Goal: Check status: Check status

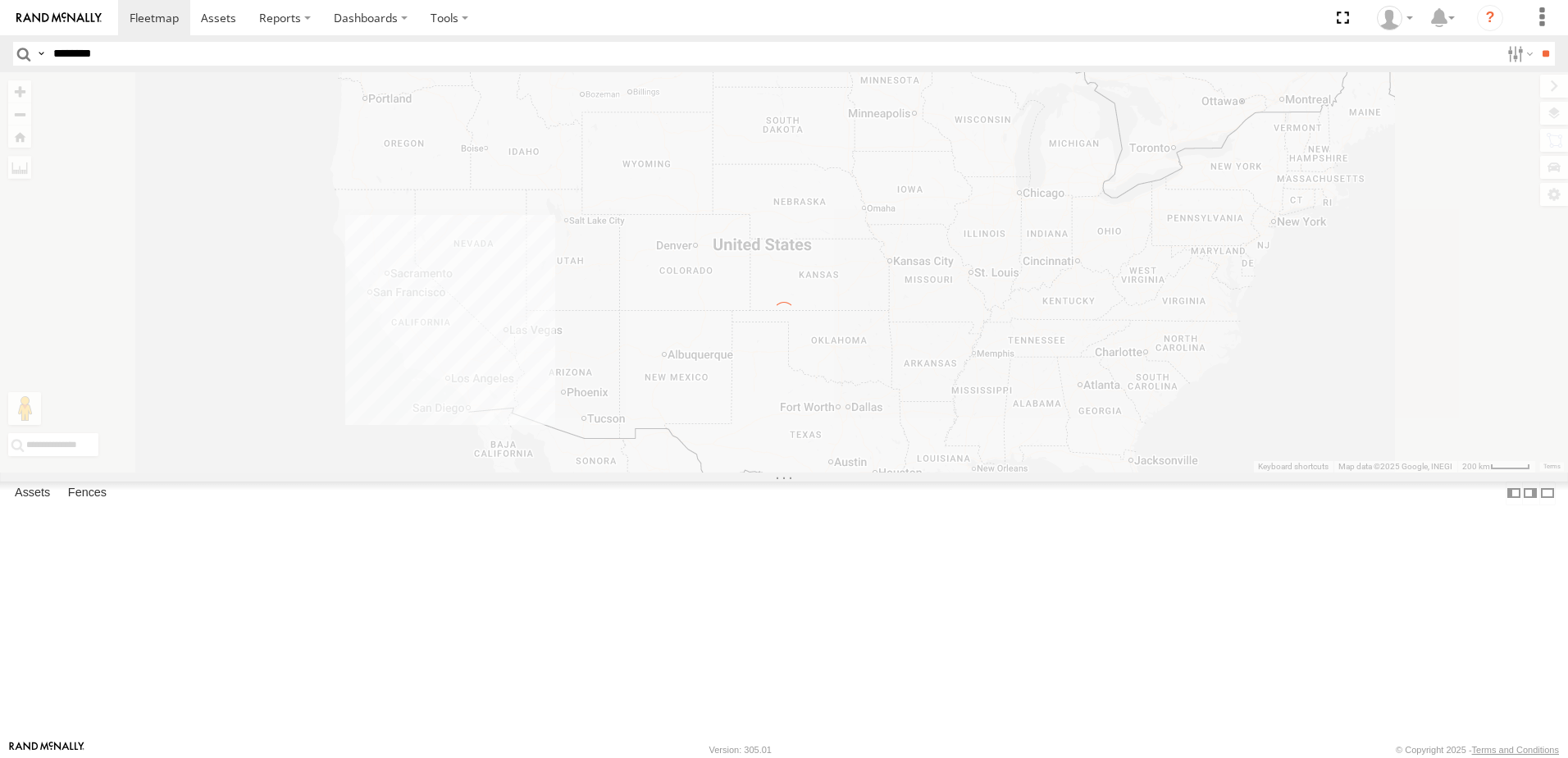
type input "********"
click at [1535, 42] on input "**" at bounding box center [1545, 54] width 18 height 24
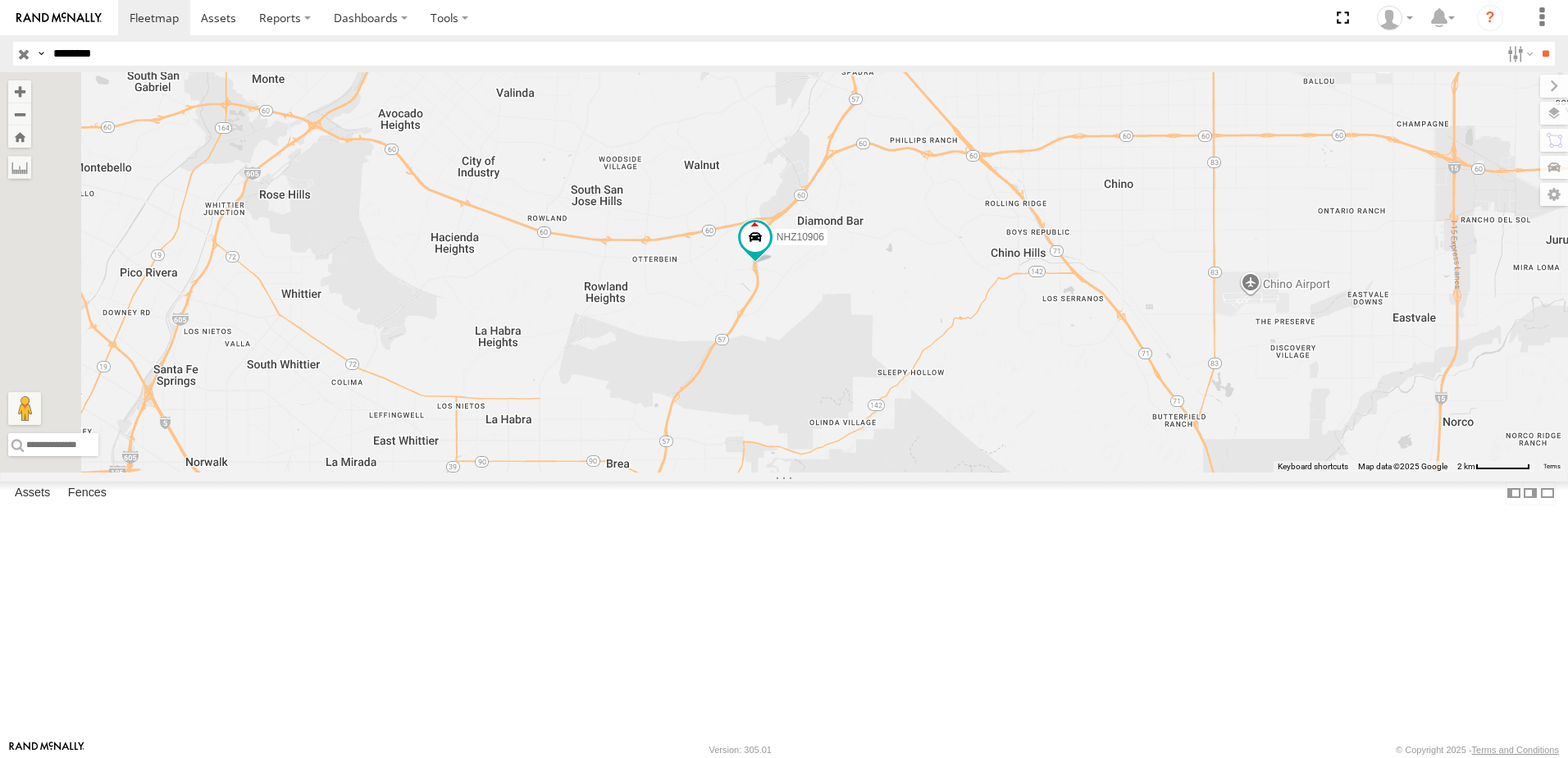
drag, startPoint x: 581, startPoint y: 357, endPoint x: 820, endPoint y: 415, distance: 245.9
click at [820, 415] on div "NHZ10906" at bounding box center [784, 272] width 1568 height 400
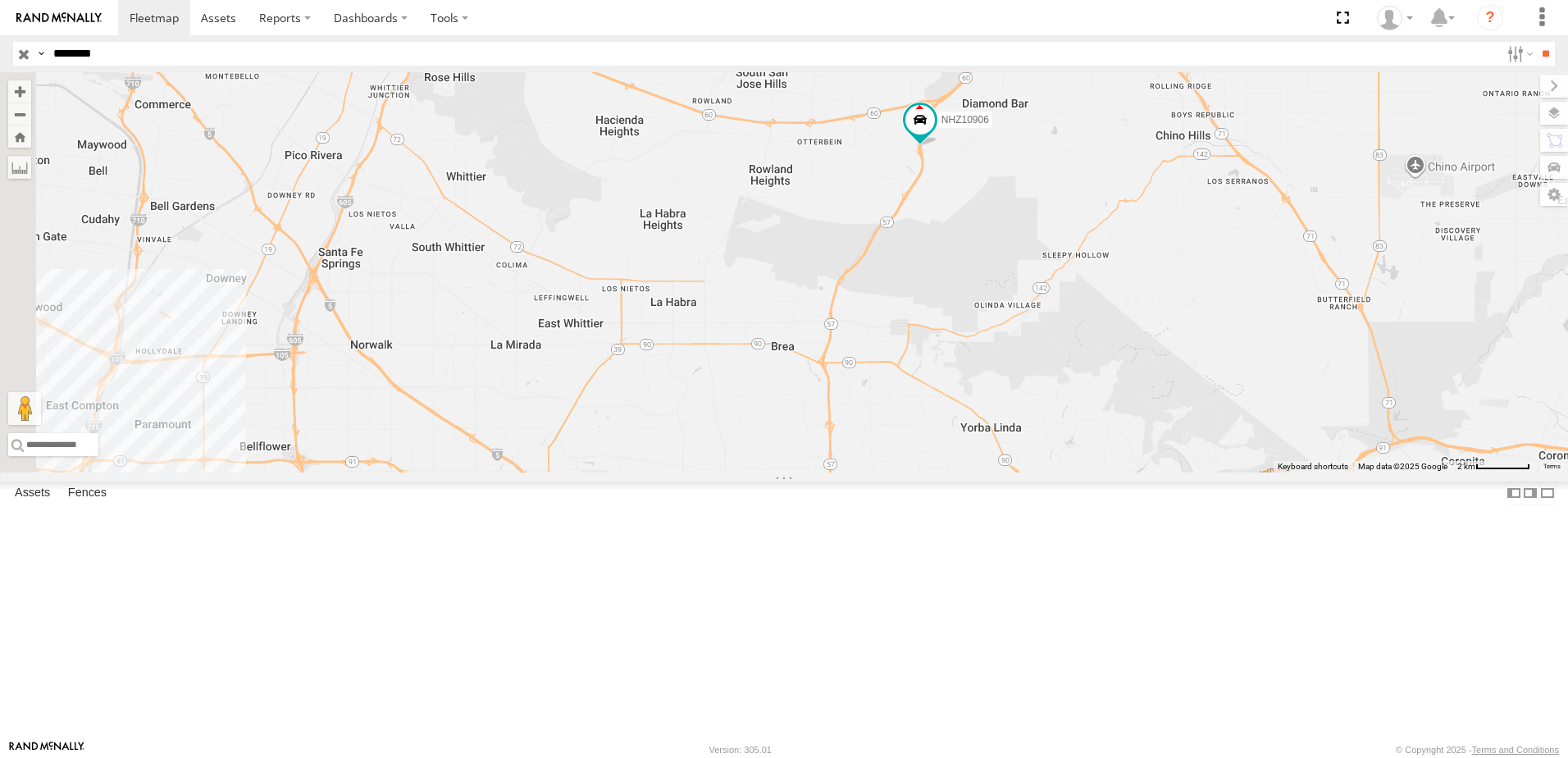
drag, startPoint x: 655, startPoint y: 424, endPoint x: 821, endPoint y: 306, distance: 203.7
click at [821, 306] on div "NHZ10906" at bounding box center [784, 272] width 1568 height 400
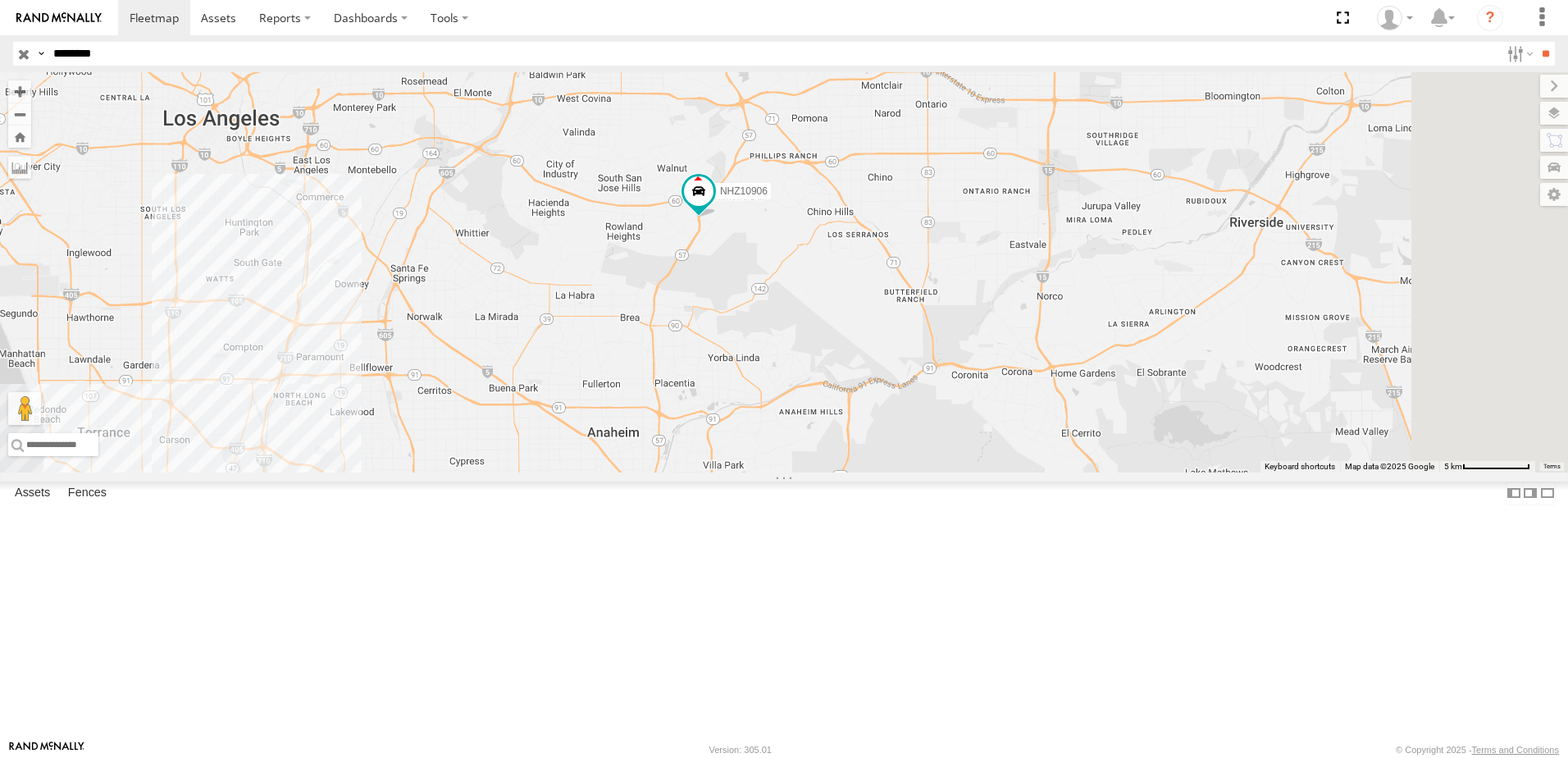
drag, startPoint x: 785, startPoint y: 341, endPoint x: 728, endPoint y: 385, distance: 72.0
click at [728, 385] on div "NHZ10906" at bounding box center [784, 272] width 1568 height 400
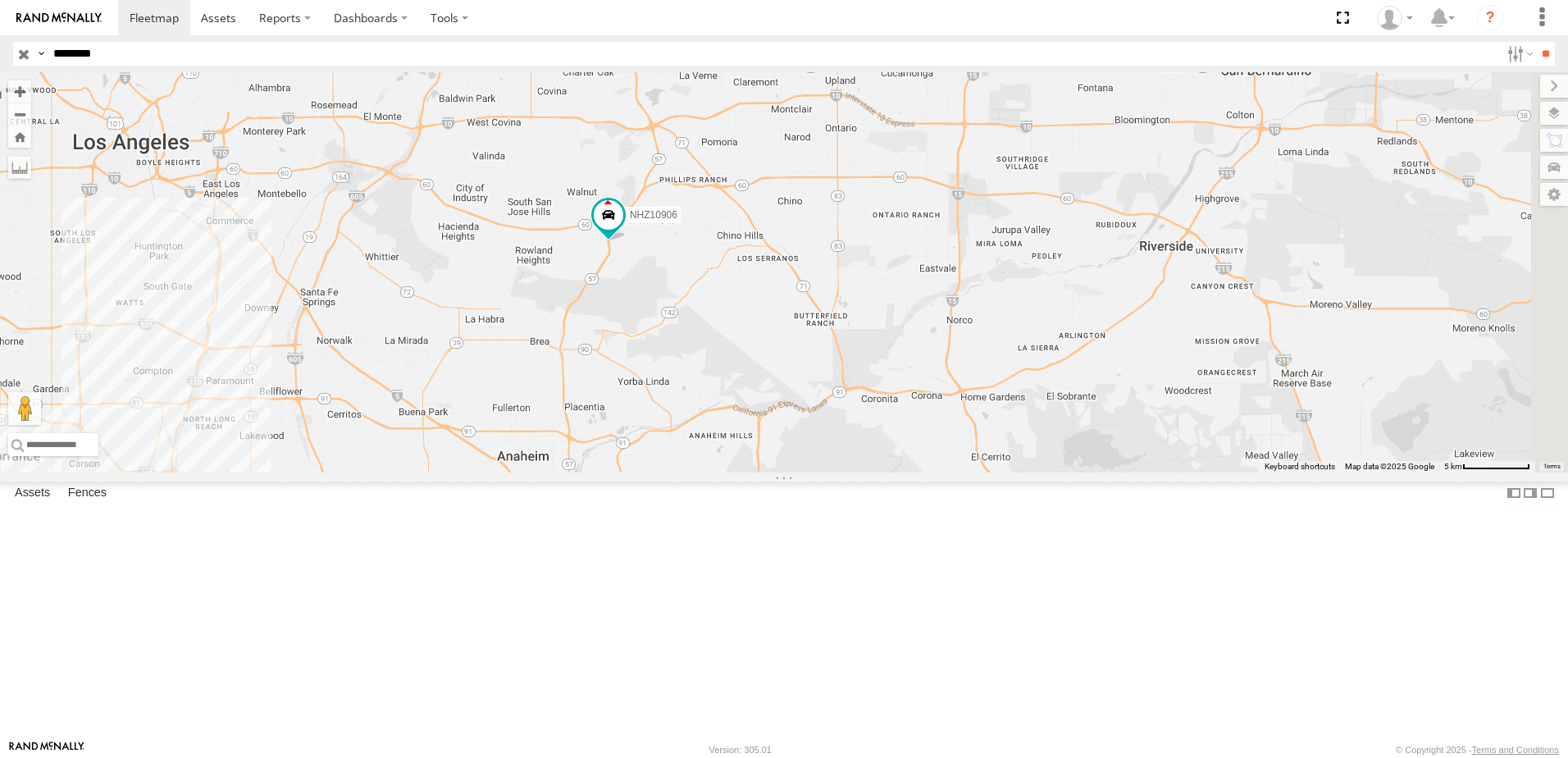
drag, startPoint x: 1154, startPoint y: 446, endPoint x: 1071, endPoint y: 460, distance: 84.2
click at [1071, 460] on div "NHZ10906" at bounding box center [784, 272] width 1568 height 400
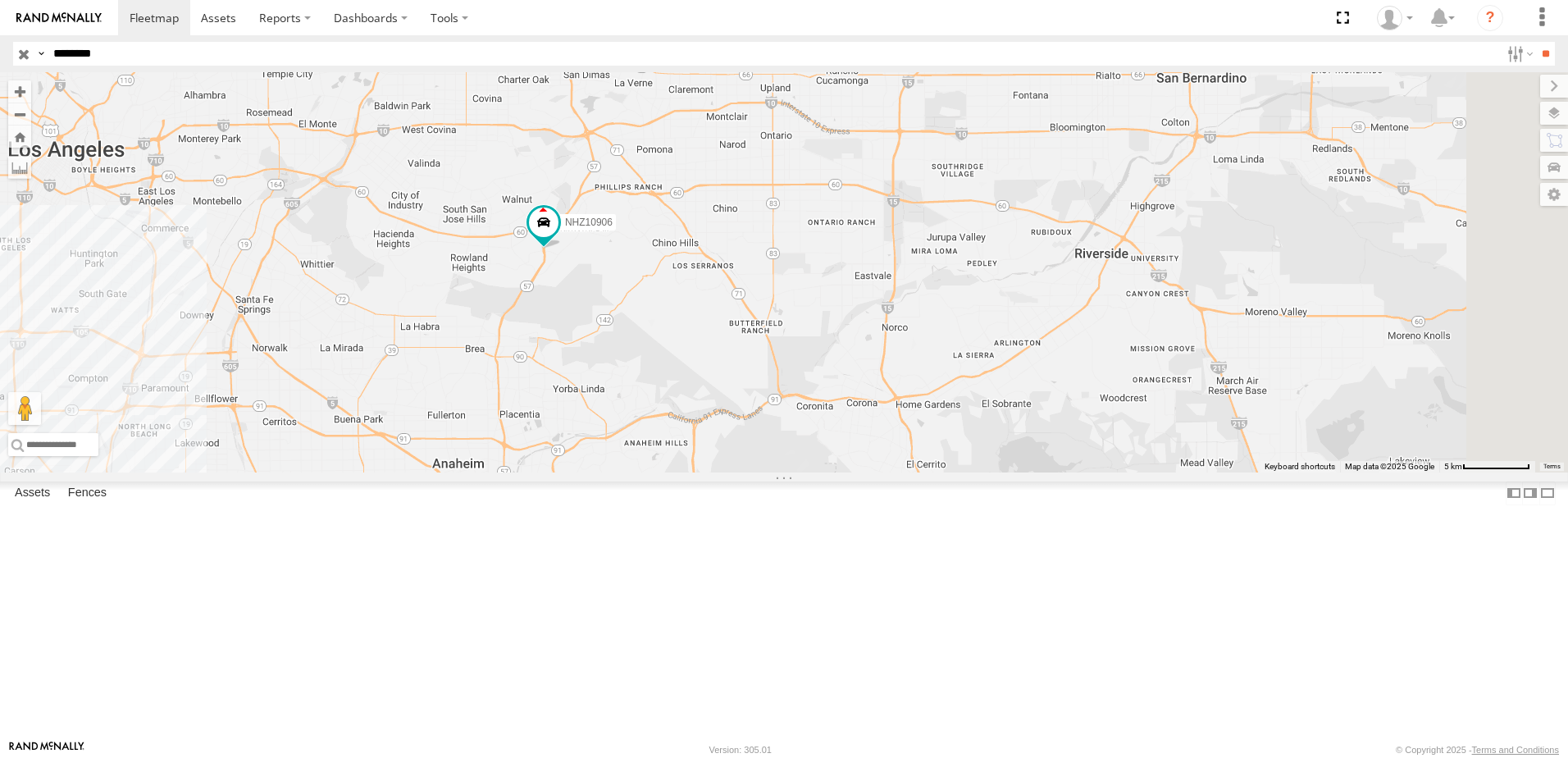
drag, startPoint x: 1099, startPoint y: 457, endPoint x: 1013, endPoint y: 466, distance: 86.5
click at [1013, 466] on div "NHZ10906" at bounding box center [784, 272] width 1568 height 400
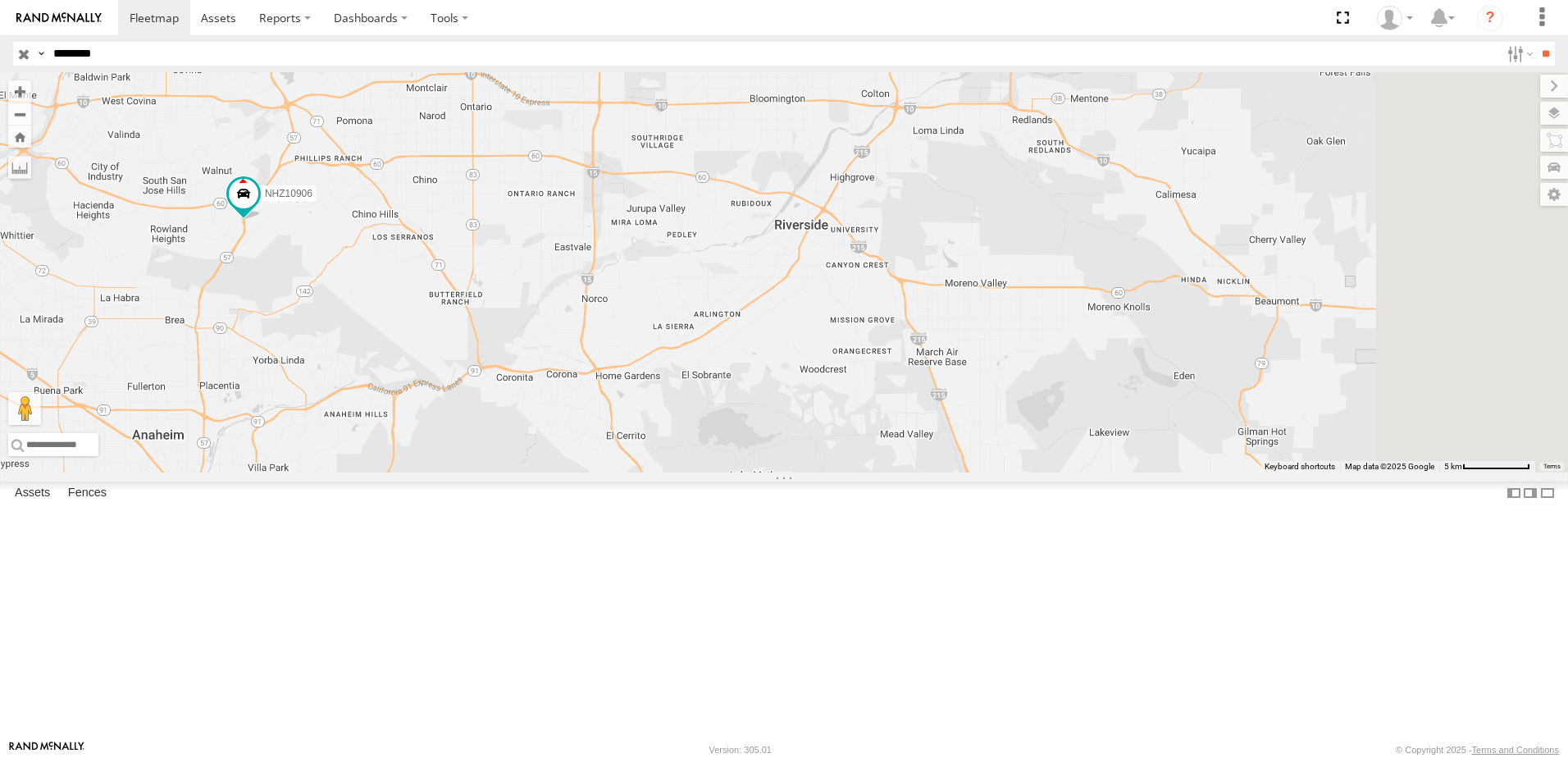
drag, startPoint x: 1187, startPoint y: 450, endPoint x: 897, endPoint y: 421, distance: 291.4
click at [897, 421] on div "NHZ10906" at bounding box center [784, 272] width 1568 height 400
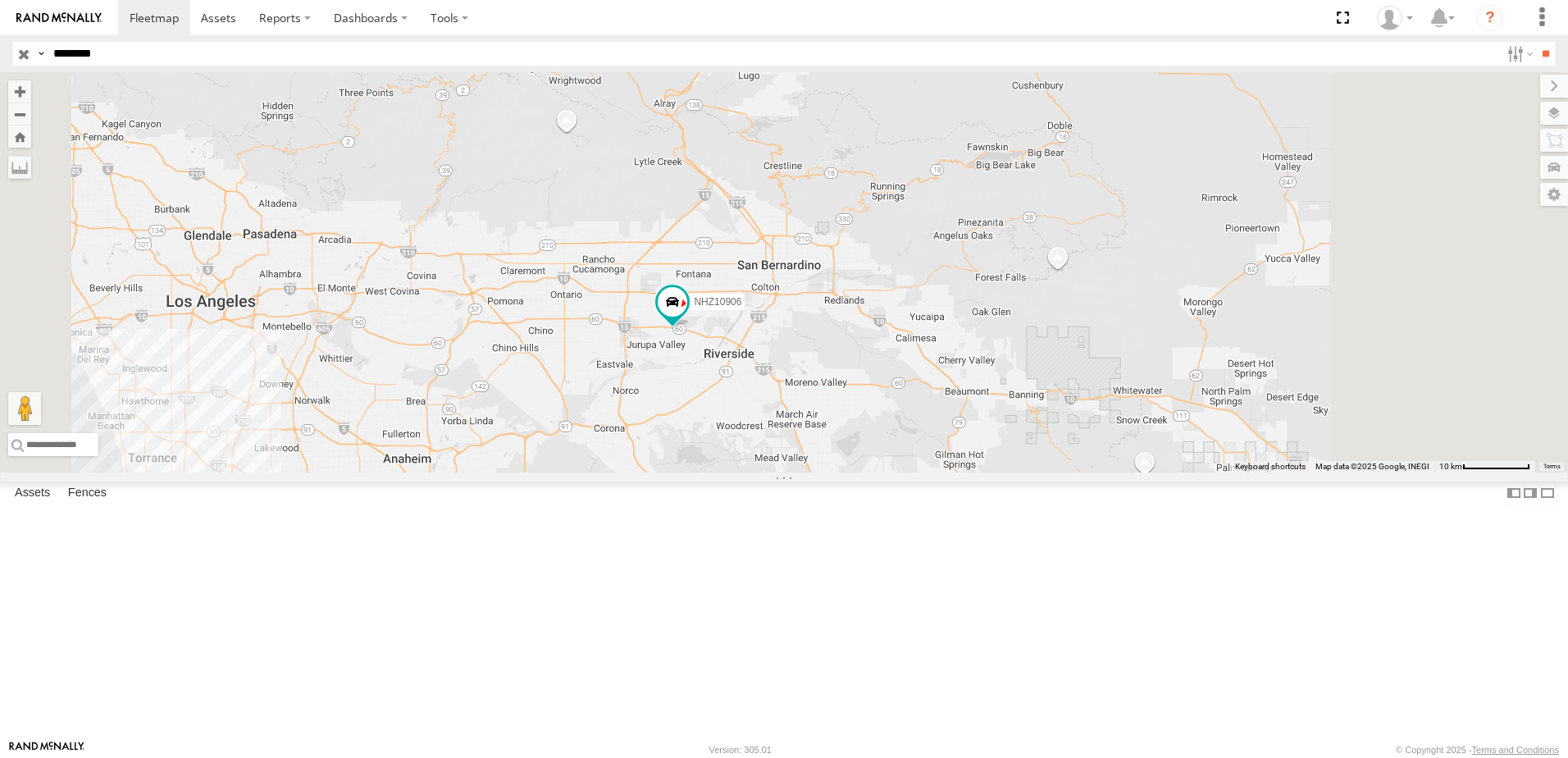
drag, startPoint x: 902, startPoint y: 544, endPoint x: 824, endPoint y: 524, distance: 80.5
click at [824, 473] on div "NHZ10906" at bounding box center [784, 272] width 1568 height 400
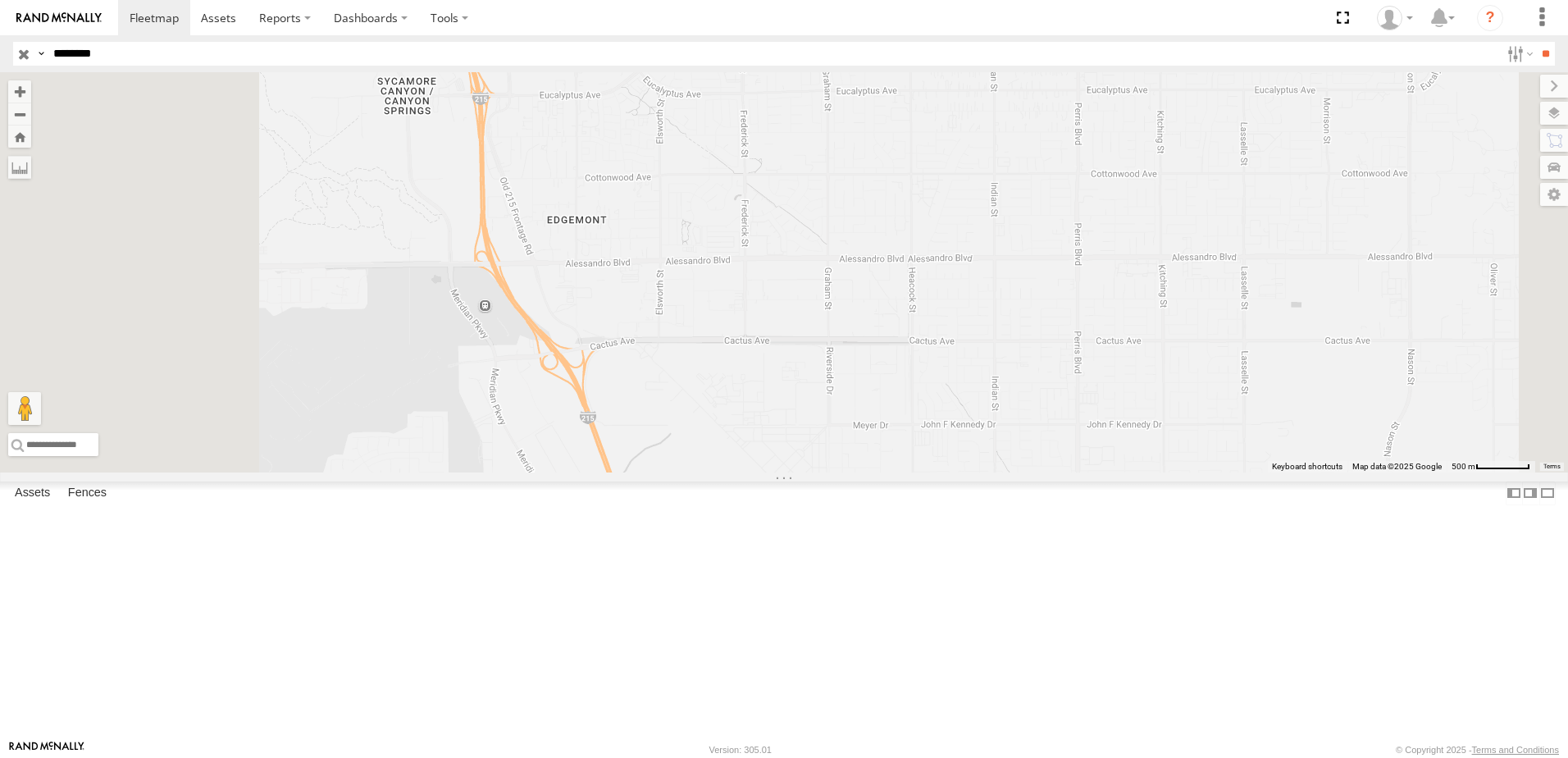
drag, startPoint x: 740, startPoint y: 467, endPoint x: 988, endPoint y: 587, distance: 275.5
click at [988, 473] on div "NHZ10906" at bounding box center [784, 272] width 1568 height 400
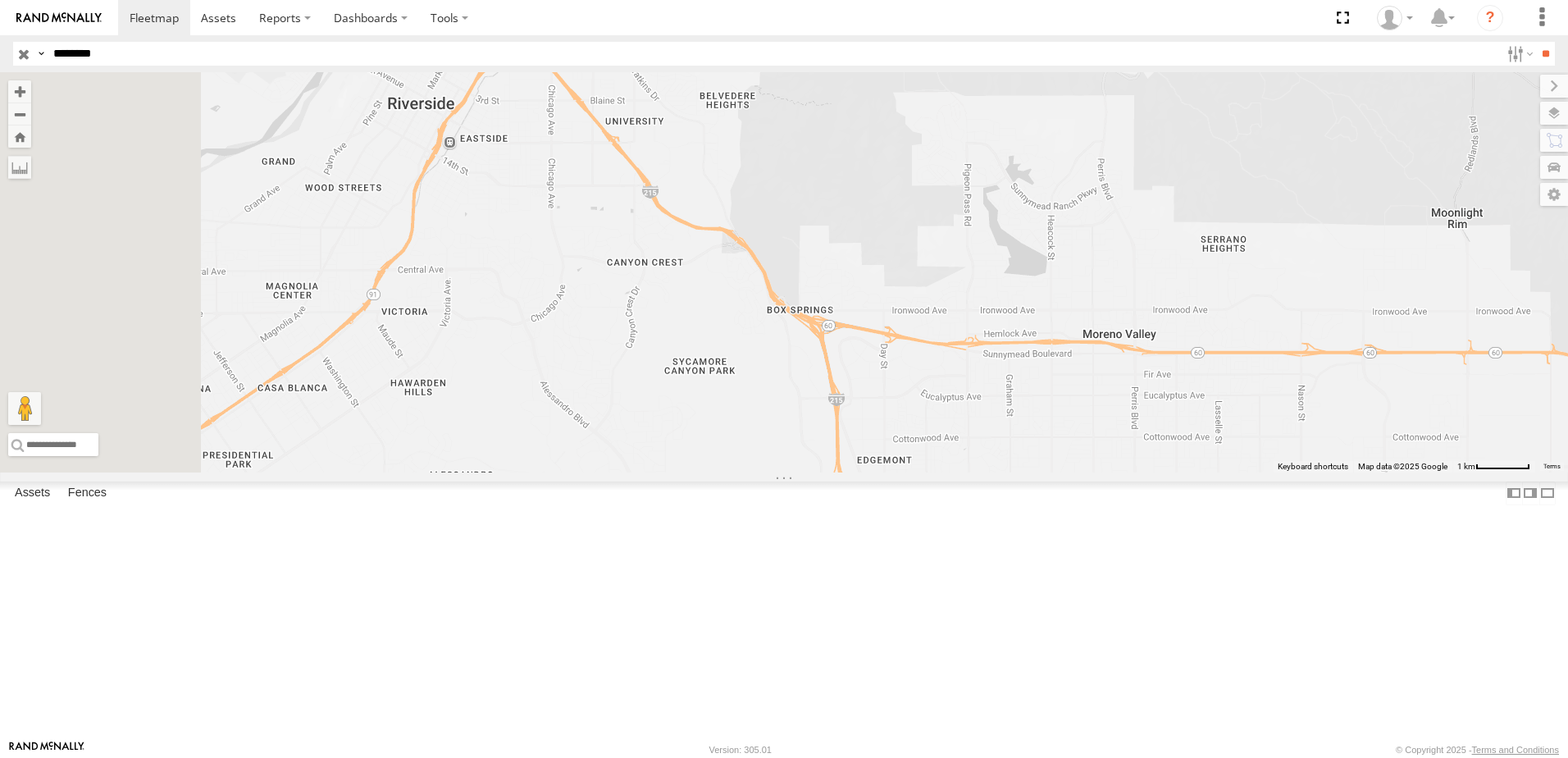
drag, startPoint x: 715, startPoint y: 429, endPoint x: 973, endPoint y: 608, distance: 314.0
click at [973, 473] on div "NHZ10906" at bounding box center [784, 272] width 1568 height 400
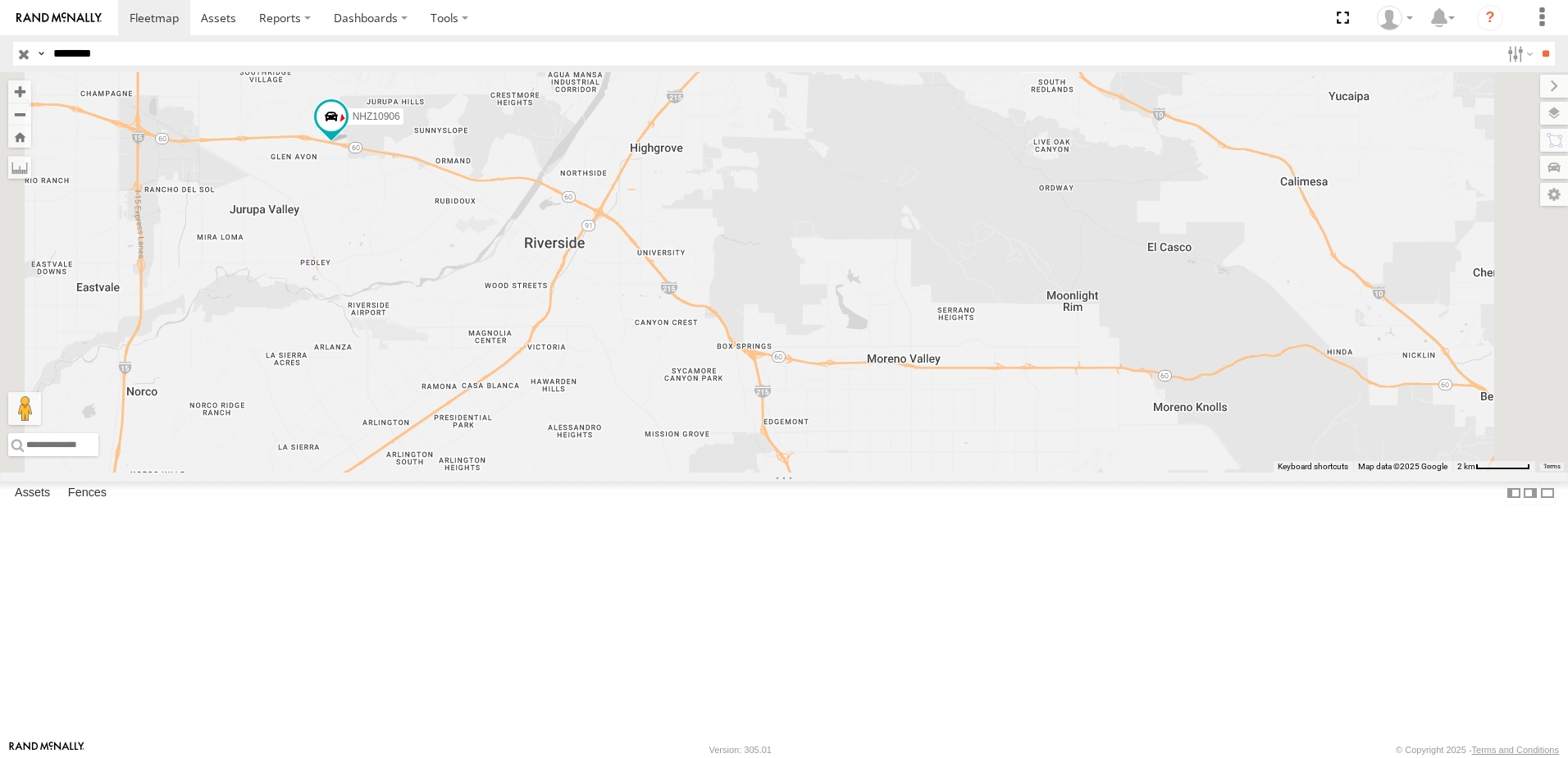
drag, startPoint x: 883, startPoint y: 568, endPoint x: 779, endPoint y: 492, distance: 128.8
click at [779, 473] on div "NHZ10906" at bounding box center [784, 272] width 1568 height 400
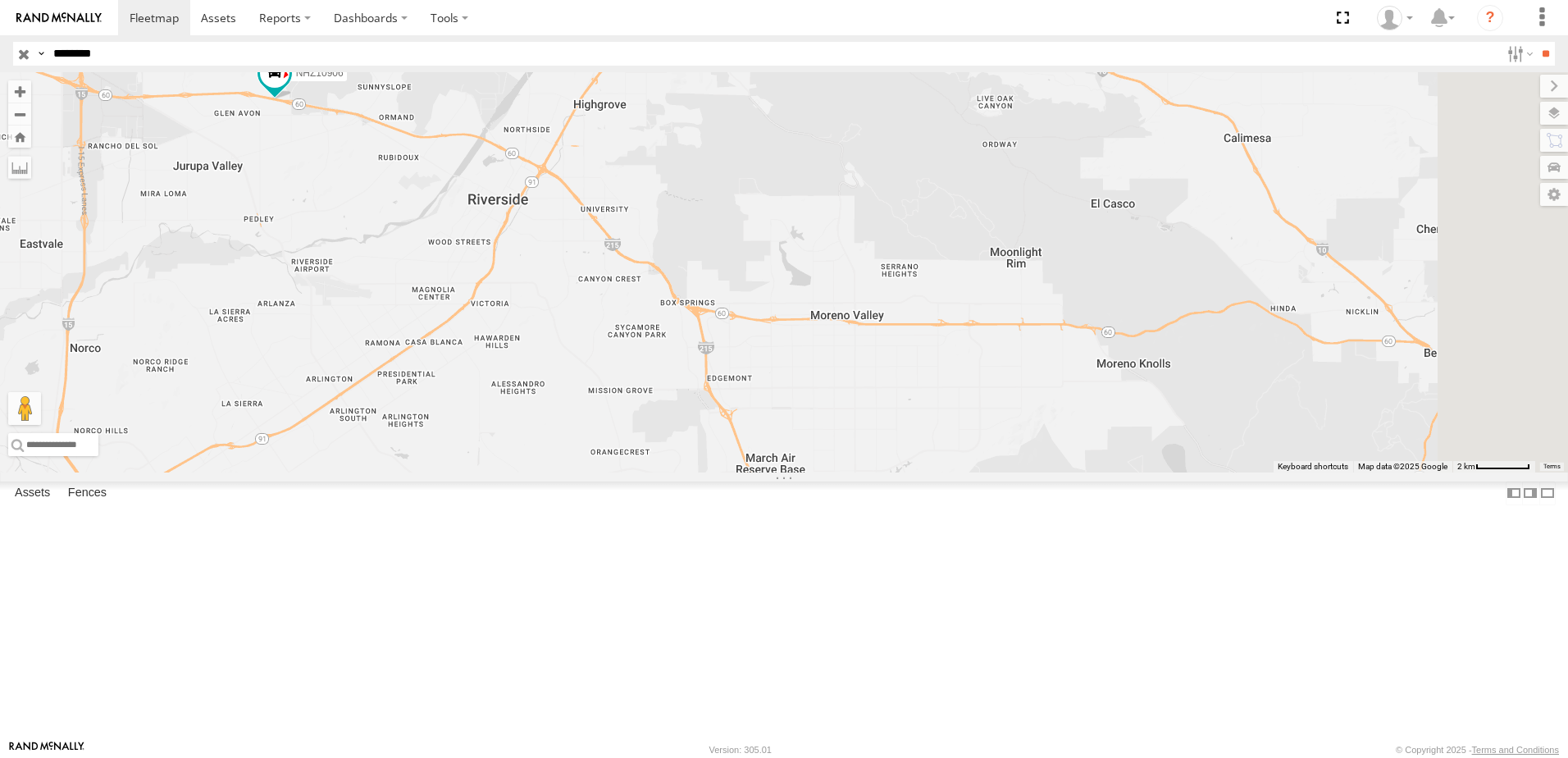
drag, startPoint x: 788, startPoint y: 546, endPoint x: 733, endPoint y: 505, distance: 68.6
click at [733, 473] on div "NHZ10906" at bounding box center [784, 272] width 1568 height 400
